Goal: Find contact information: Find contact information

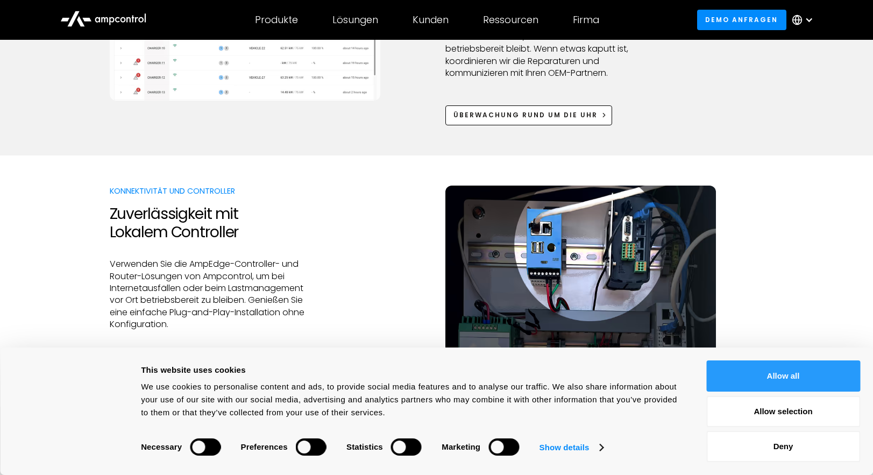
click at [810, 370] on button "Allow all" at bounding box center [783, 375] width 154 height 31
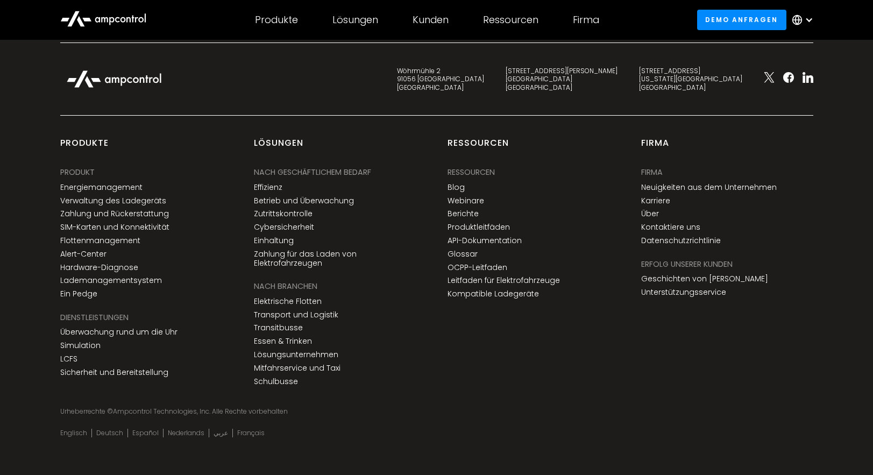
scroll to position [4055, 0]
click at [751, 367] on div "Firma Firma Firma Neuigkeiten aus dem Unternehmen Karriere Über Kontaktiere uns…" at bounding box center [727, 263] width 194 height 253
click at [659, 225] on link "Kontaktiere uns" at bounding box center [670, 226] width 59 height 9
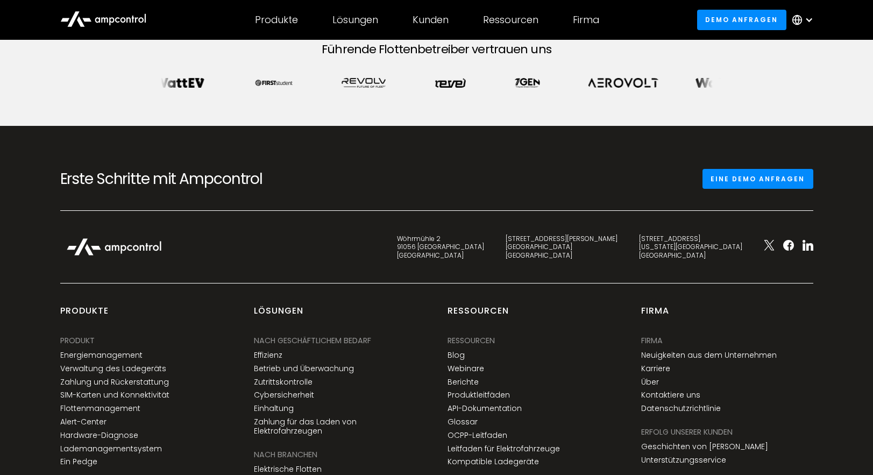
scroll to position [645, 0]
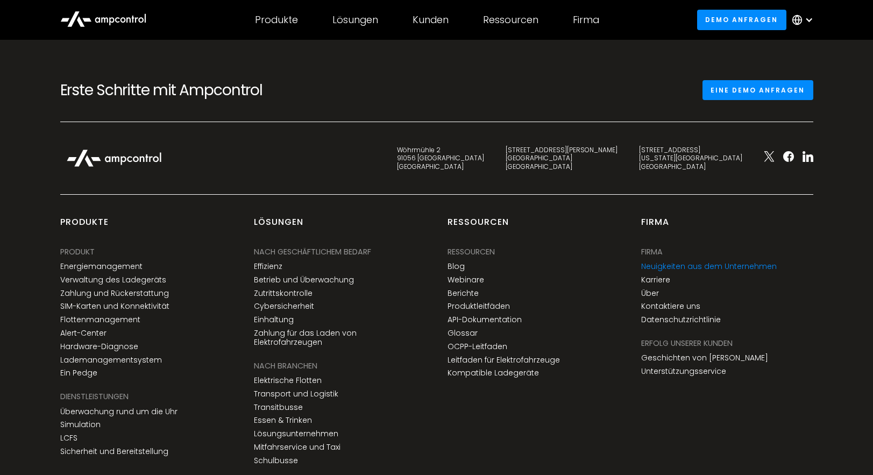
click at [673, 266] on link "Neuigkeiten aus dem Unternehmen" at bounding box center [708, 266] width 135 height 9
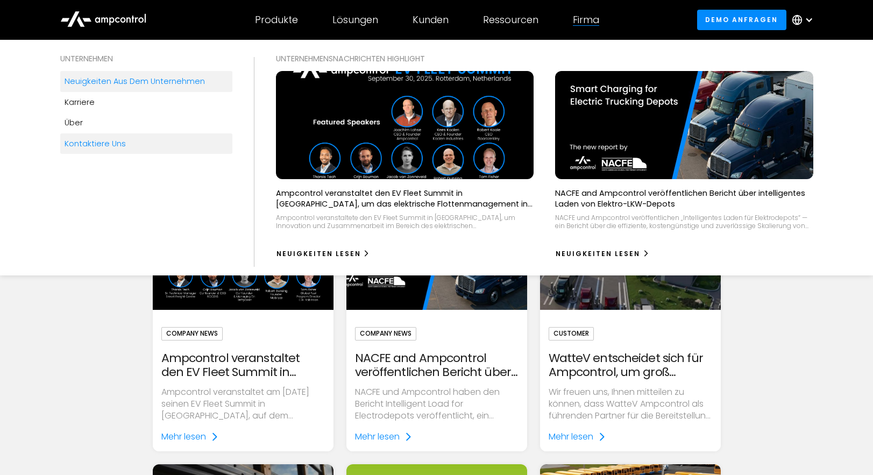
click at [103, 143] on div "Kontaktiere uns" at bounding box center [95, 144] width 61 height 12
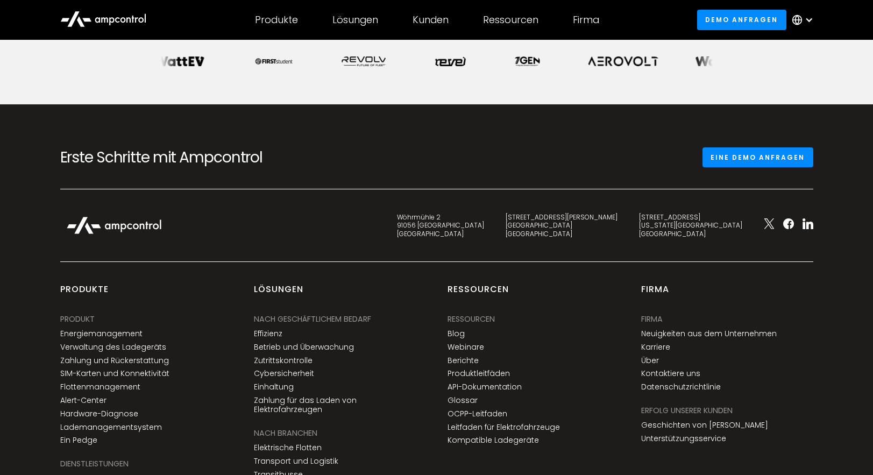
scroll to position [725, 0]
